Goal: Check status

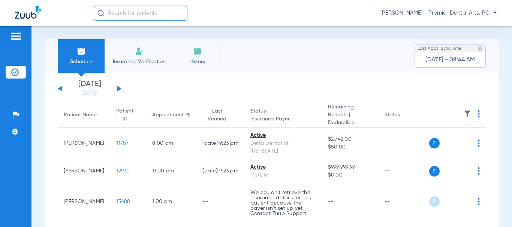
click at [120, 88] on button at bounding box center [119, 89] width 4 height 6
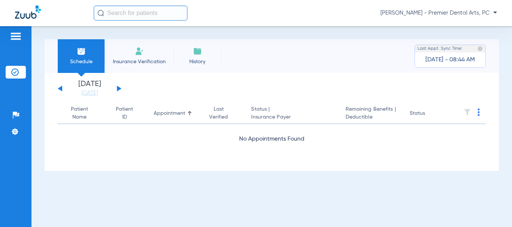
click at [120, 88] on button at bounding box center [119, 89] width 4 height 6
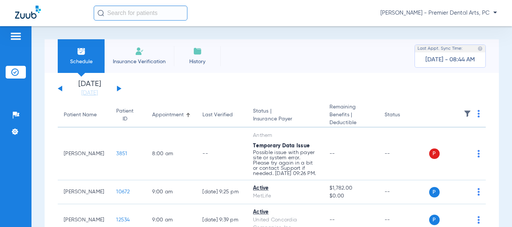
click at [164, 87] on app-single-date-navigator "[DATE] [DATE] [DATE] [DATE] [DATE] [DATE] [DATE] [DATE] [DATE] [DATE] [DATE] [D…" at bounding box center [272, 89] width 428 height 16
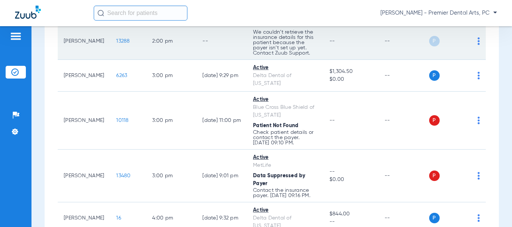
scroll to position [487, 0]
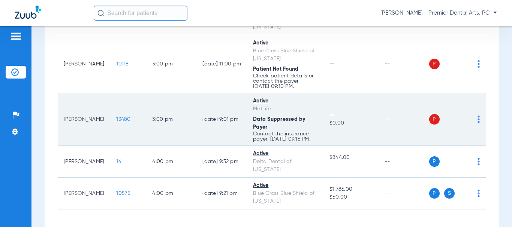
scroll to position [562, 0]
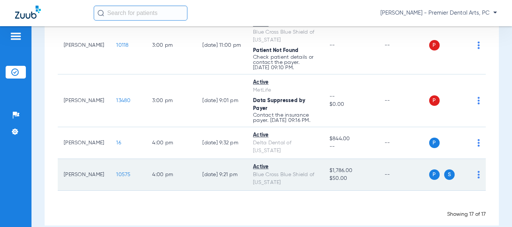
click at [315, 169] on td "Active Blue Cross Blue Shield of [US_STATE]" at bounding box center [285, 175] width 76 height 32
